Goal: Book appointment/travel/reservation

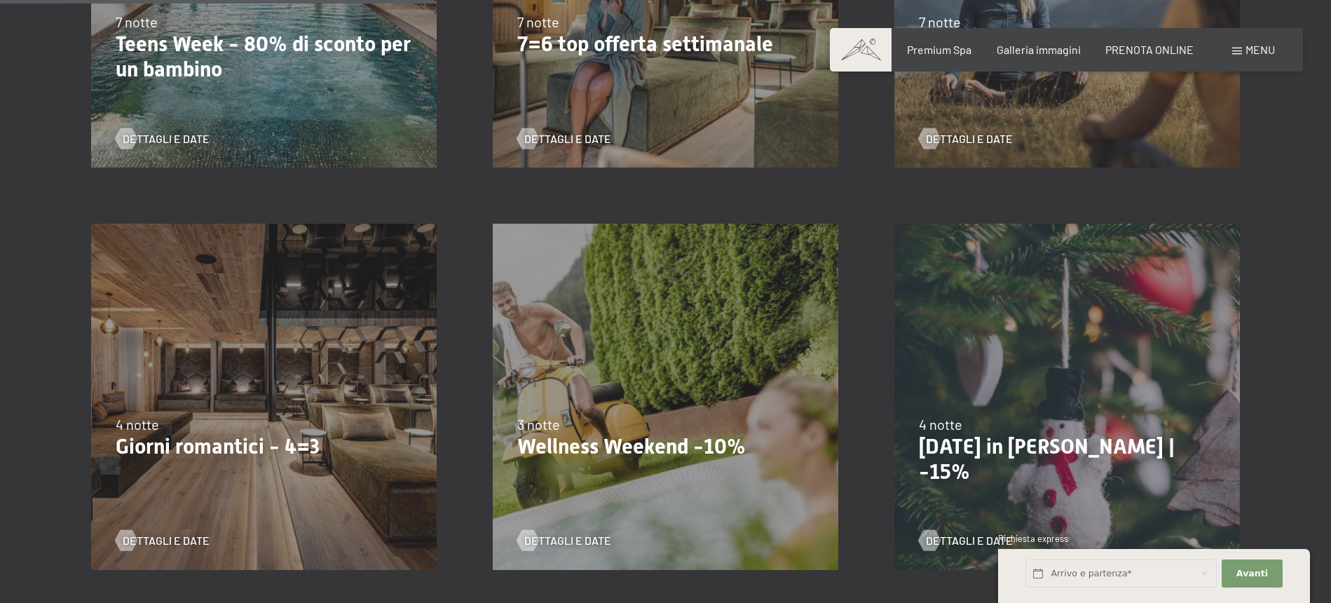
scroll to position [1094, 0]
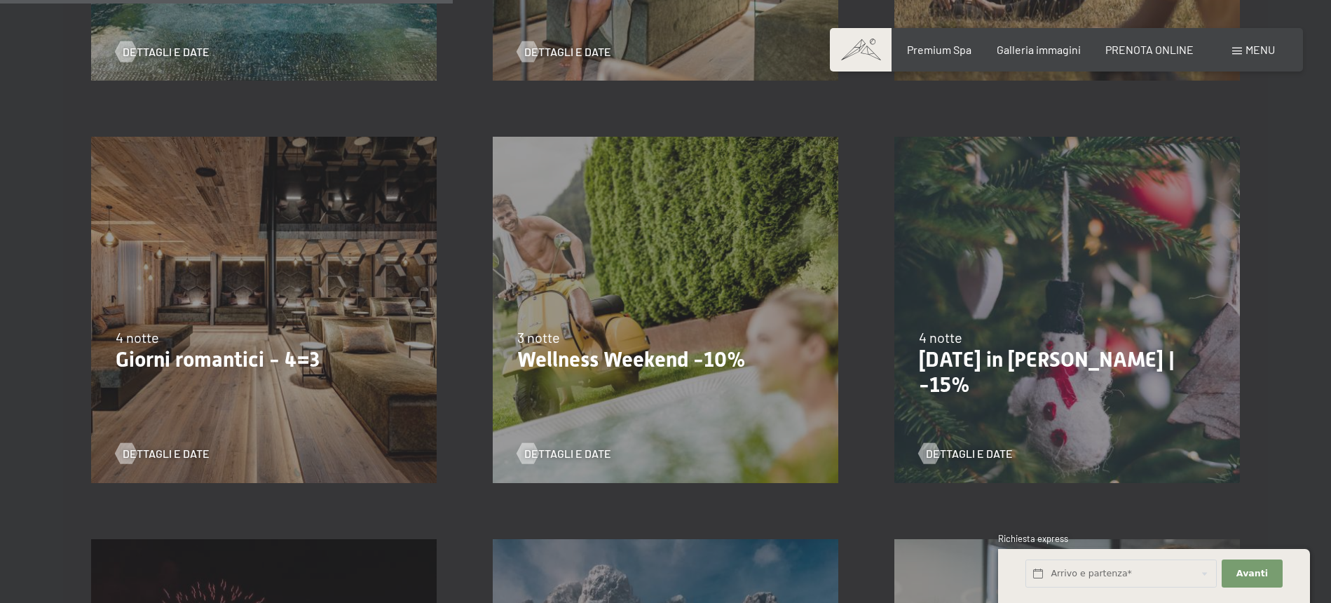
click at [546, 378] on div "13/11/2025-1/12/2025 11/12/2025-22/12/2025 15/1/2026-26/1/2026 12/3/2026-23/3/2…" at bounding box center [665, 309] width 401 height 401
click at [564, 453] on span "Dettagli e Date" at bounding box center [581, 453] width 87 height 15
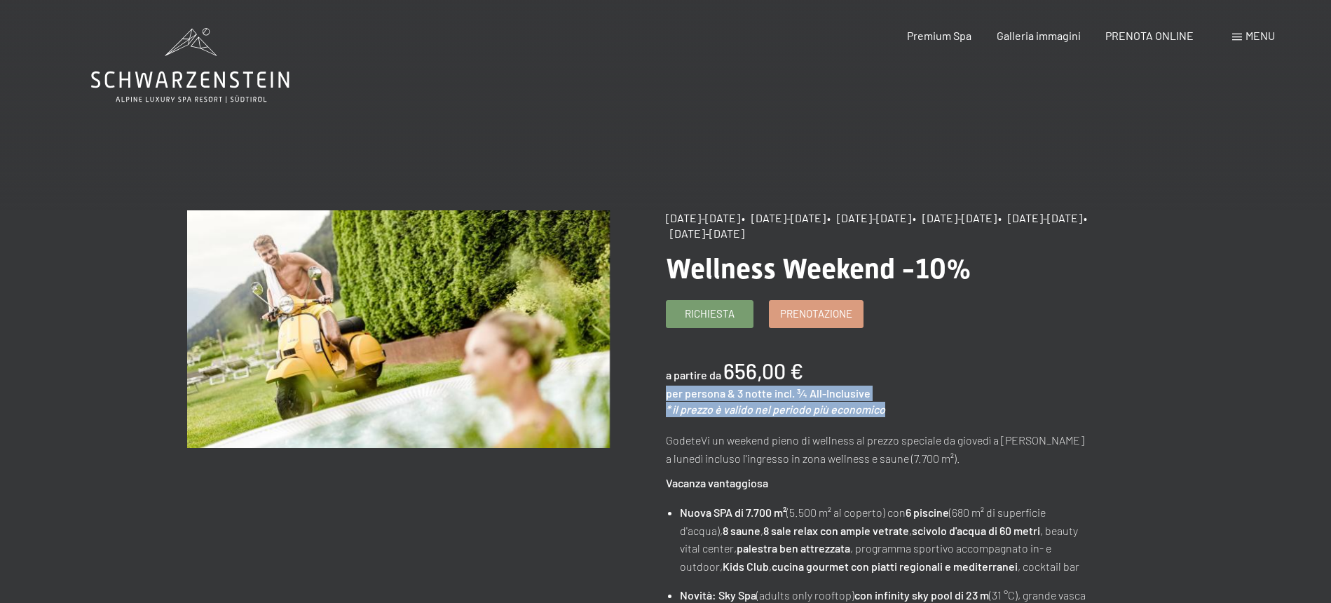
drag, startPoint x: 891, startPoint y: 408, endPoint x: 667, endPoint y: 390, distance: 225.0
click at [667, 390] on div "a partire da 656,00 € per persona & 3 notte incl. ¾ All-Inclusive * il prezzo è…" at bounding box center [877, 386] width 423 height 61
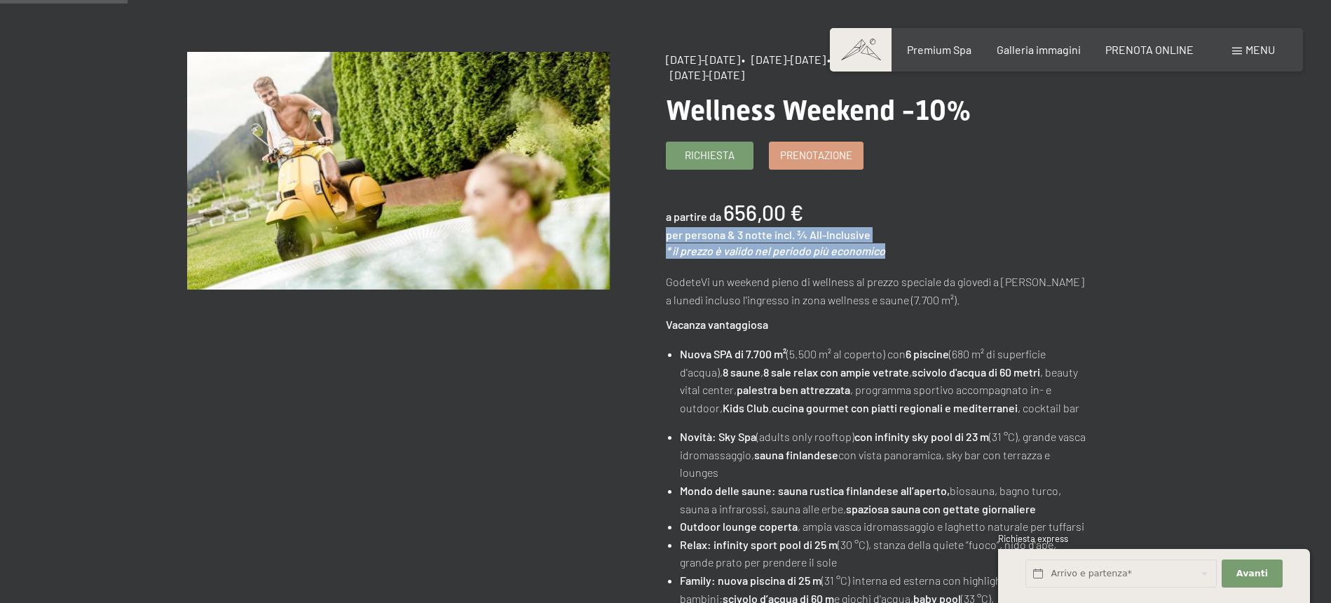
scroll to position [156, 0]
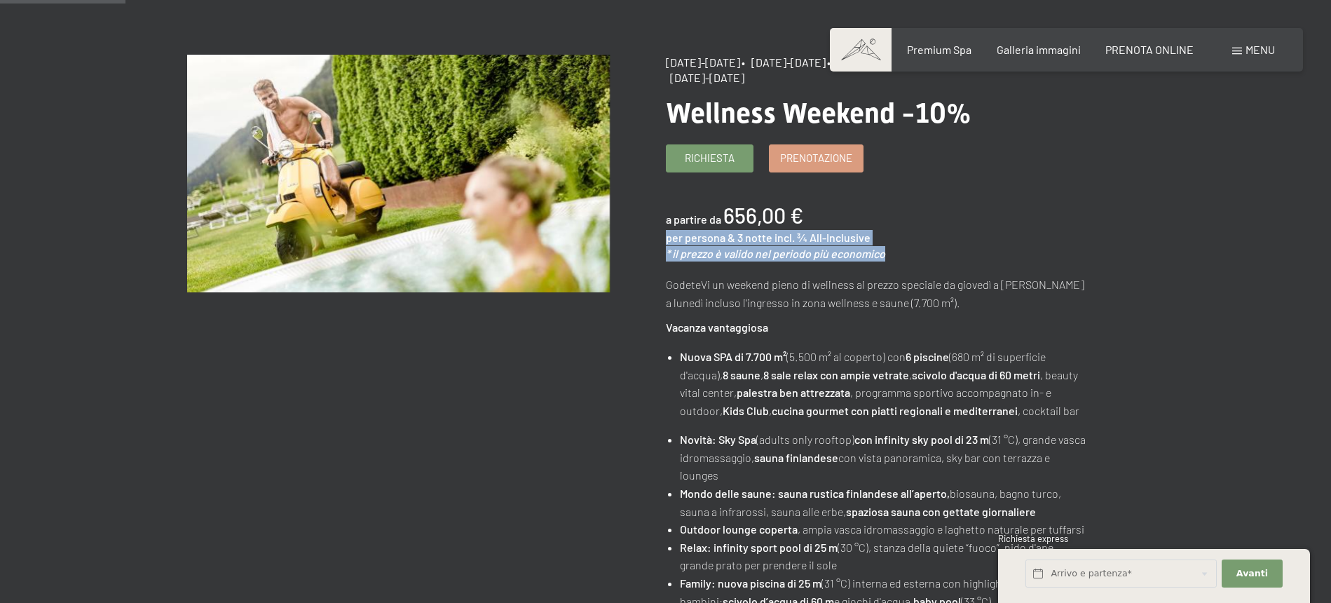
click at [713, 244] on div "per persona & 3 notte incl. ¾ All-Inclusive" at bounding box center [768, 237] width 205 height 15
drag, startPoint x: 717, startPoint y: 242, endPoint x: 867, endPoint y: 240, distance: 149.9
click at [867, 240] on div "a partire da 656,00 € per persona & 3 notte incl. ¾ All-Inclusive * il prezzo è…" at bounding box center [877, 230] width 423 height 61
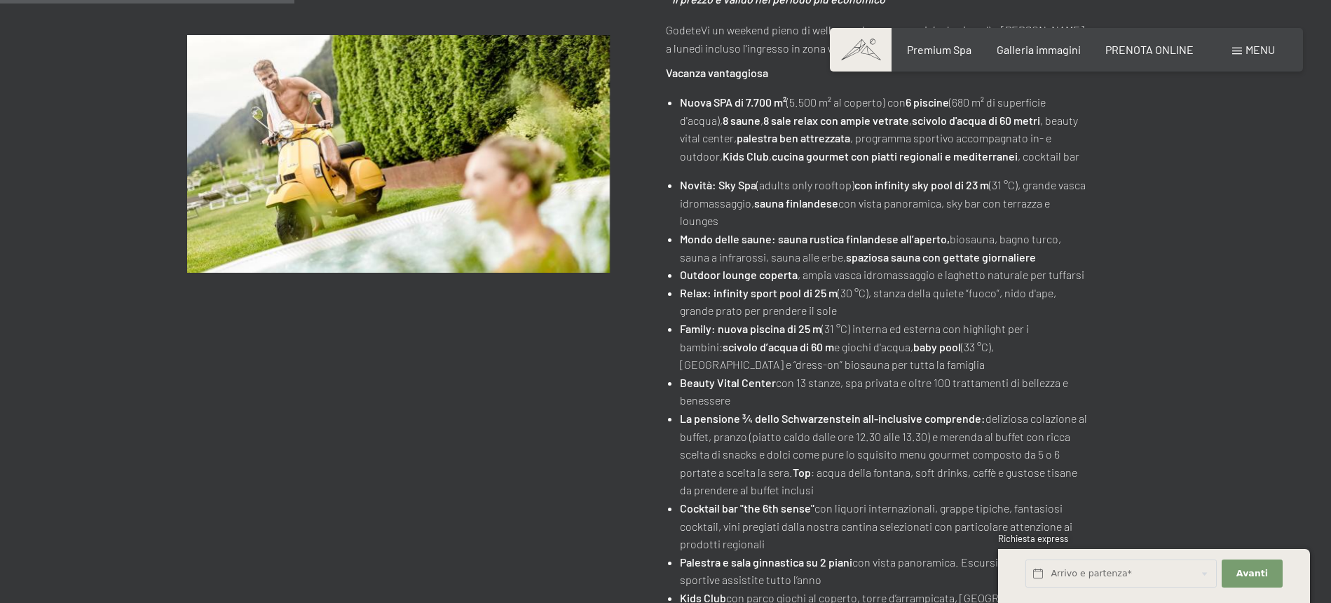
scroll to position [0, 0]
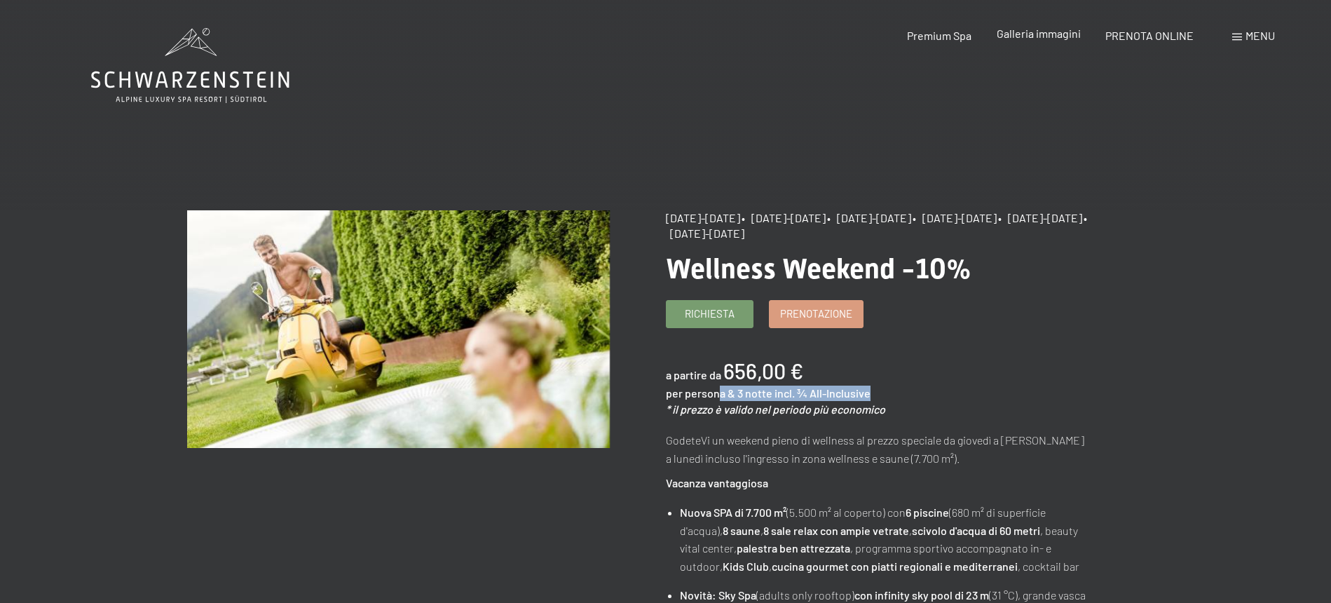
click at [1038, 36] on span "Galleria immagini" at bounding box center [1038, 33] width 84 height 13
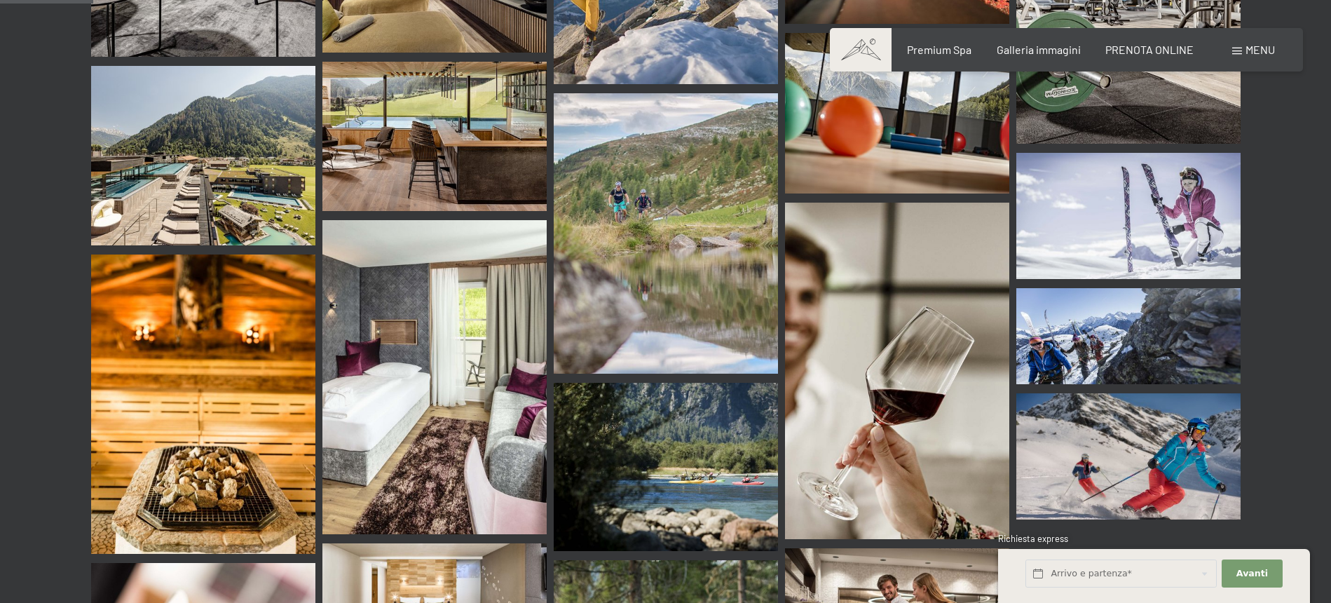
scroll to position [1300, 0]
